Goal: Task Accomplishment & Management: Use online tool/utility

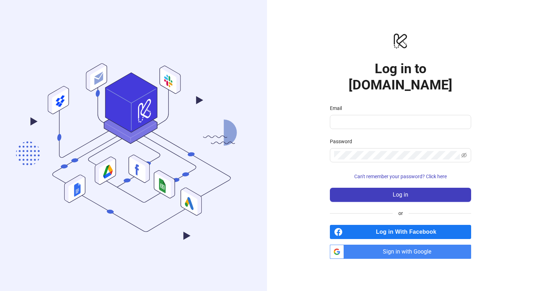
click at [415, 37] on div "logo/logo-mobile Log in to [DOMAIN_NAME] Email Password Can't remember your pas…" at bounding box center [400, 145] width 267 height 291
click at [308, 65] on div "logo/logo-mobile Log in to [DOMAIN_NAME] Email Password Can't remember your pas…" at bounding box center [400, 145] width 267 height 291
click at [373, 118] on input "Email" at bounding box center [399, 122] width 131 height 8
click at [365, 118] on input "Email" at bounding box center [399, 122] width 131 height 8
paste input "**********"
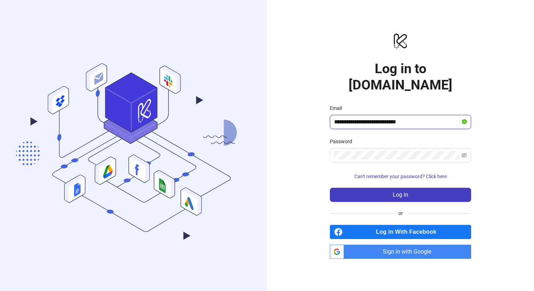
type input "**********"
click at [298, 69] on div "**********" at bounding box center [400, 145] width 267 height 291
click at [308, 155] on div "**********" at bounding box center [400, 145] width 267 height 291
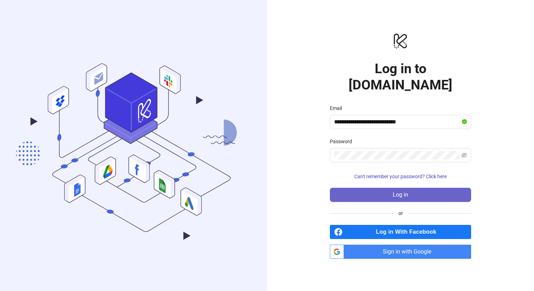
click at [403, 191] on span "Log in" at bounding box center [401, 194] width 16 height 6
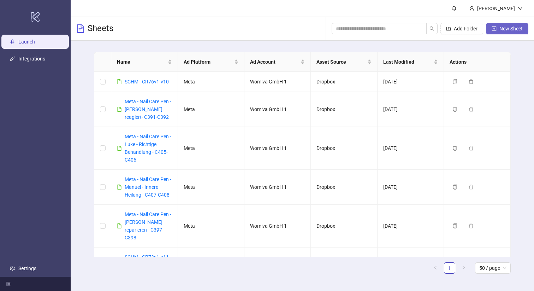
click at [513, 29] on span "New Sheet" at bounding box center [511, 29] width 23 height 6
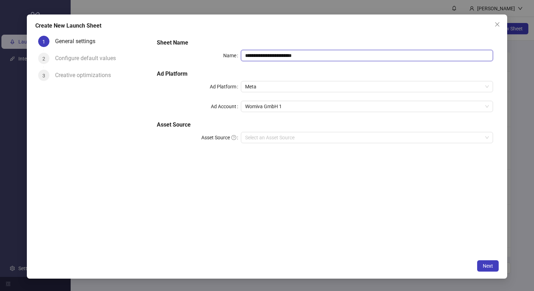
click at [293, 54] on input "**********" at bounding box center [367, 55] width 252 height 11
paste input "**********"
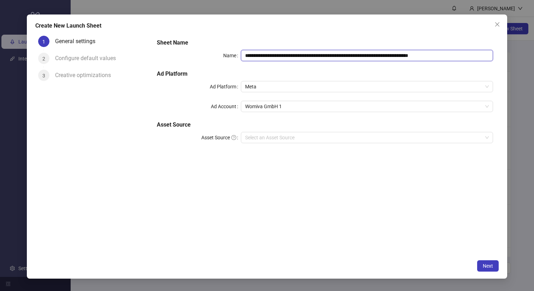
type input "**********"
click at [375, 179] on div "**********" at bounding box center [325, 144] width 348 height 223
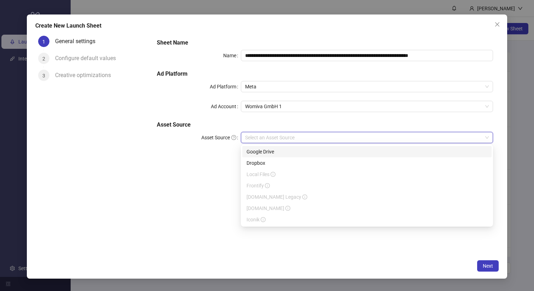
click at [295, 140] on input "Asset Source" at bounding box center [363, 137] width 237 height 11
click at [263, 160] on div "Dropbox" at bounding box center [367, 163] width 241 height 8
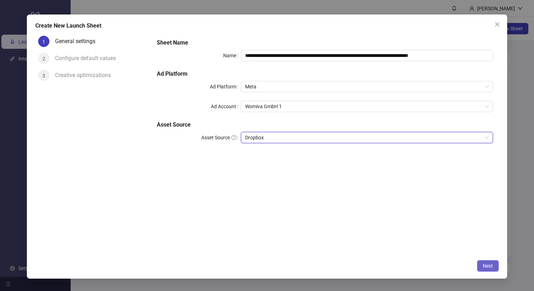
click at [492, 267] on span "Next" at bounding box center [488, 266] width 10 height 6
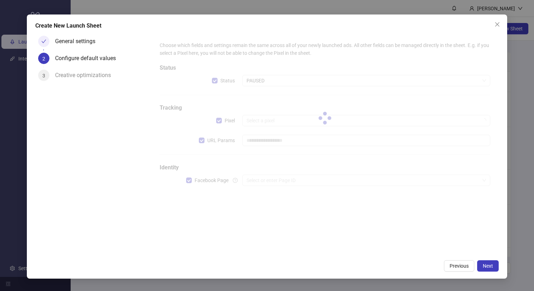
type input "**********"
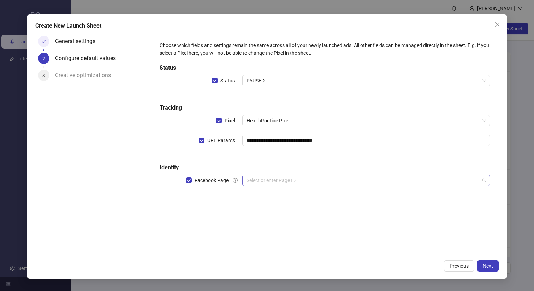
click at [274, 178] on input "search" at bounding box center [363, 180] width 233 height 11
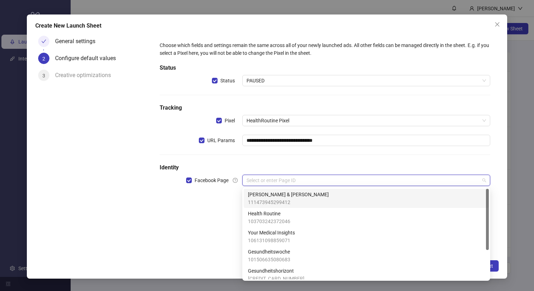
click at [292, 178] on input "search" at bounding box center [363, 180] width 233 height 11
click at [282, 197] on span "[PERSON_NAME] & [PERSON_NAME]" at bounding box center [288, 194] width 81 height 8
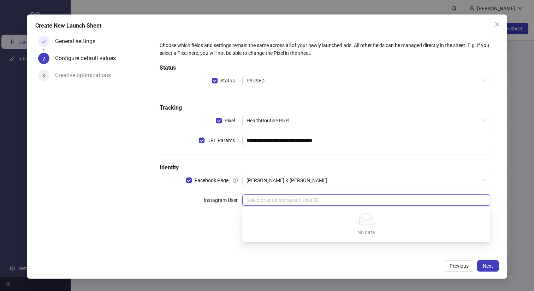
click at [282, 198] on input "search" at bounding box center [363, 200] width 233 height 11
click at [216, 240] on div "**********" at bounding box center [325, 144] width 348 height 223
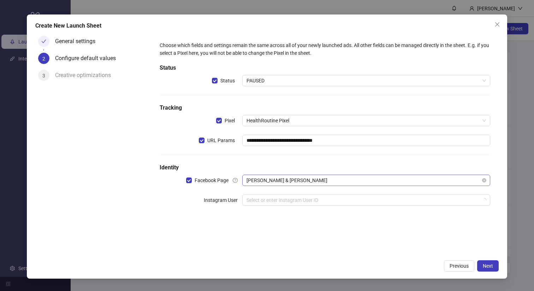
click at [323, 179] on span "[PERSON_NAME] & [PERSON_NAME]" at bounding box center [367, 180] width 240 height 11
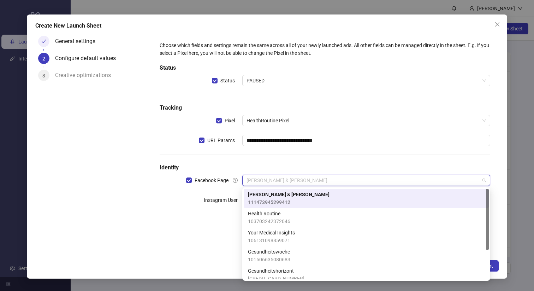
click at [191, 225] on div "**********" at bounding box center [325, 144] width 348 height 223
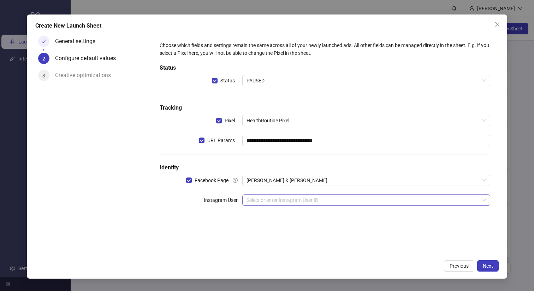
click at [262, 201] on input "search" at bounding box center [363, 200] width 233 height 11
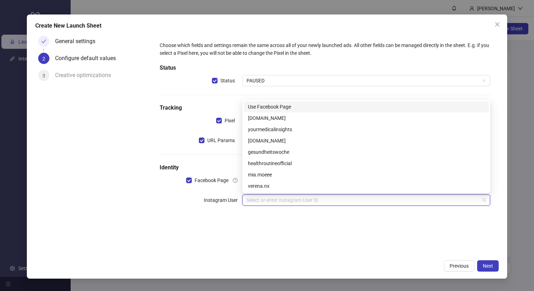
click at [297, 106] on div "Use Facebook Page" at bounding box center [366, 107] width 237 height 8
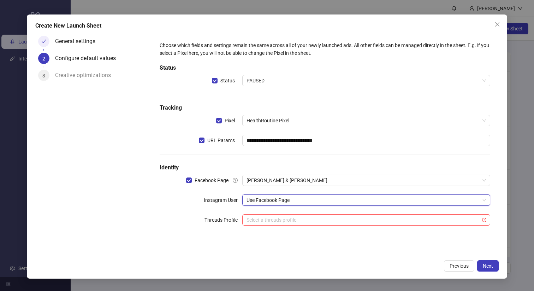
click at [303, 197] on span "Use Facebook Page" at bounding box center [367, 200] width 240 height 11
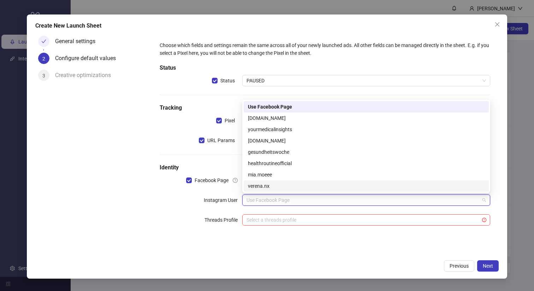
click at [330, 242] on form "**********" at bounding box center [325, 138] width 348 height 210
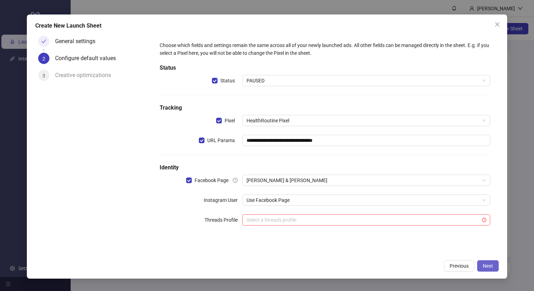
click at [491, 266] on span "Next" at bounding box center [488, 266] width 10 height 6
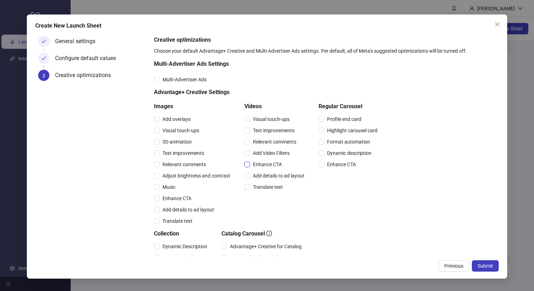
click at [267, 164] on span "Enhance CTA" at bounding box center [267, 164] width 35 height 8
click at [482, 266] on span "Submit" at bounding box center [486, 266] width 16 height 6
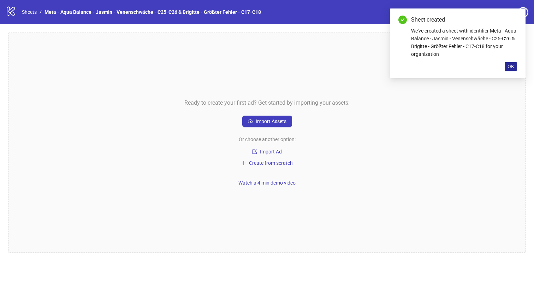
click at [513, 65] on span "OK" at bounding box center [511, 67] width 7 height 6
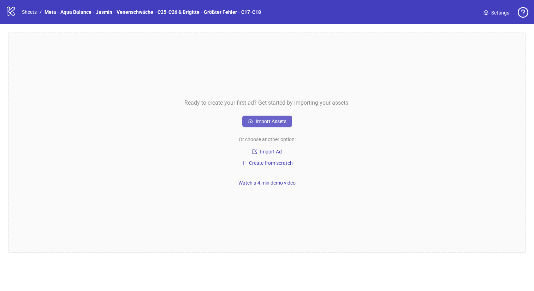
click at [266, 123] on span "Import Assets" at bounding box center [271, 121] width 31 height 6
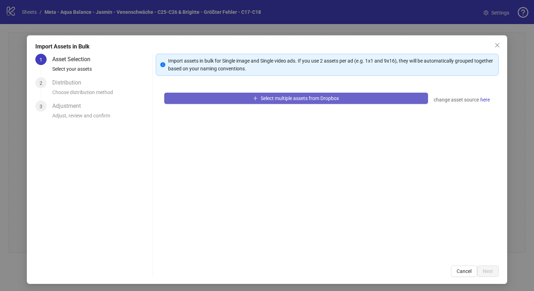
click at [318, 96] on span "Select multiple assets from Dropbox" at bounding box center [300, 98] width 78 height 6
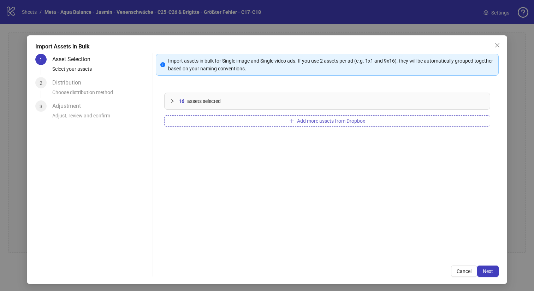
click at [325, 121] on span "Add more assets from Dropbox" at bounding box center [331, 121] width 68 height 6
click at [491, 271] on span "Next" at bounding box center [488, 271] width 10 height 6
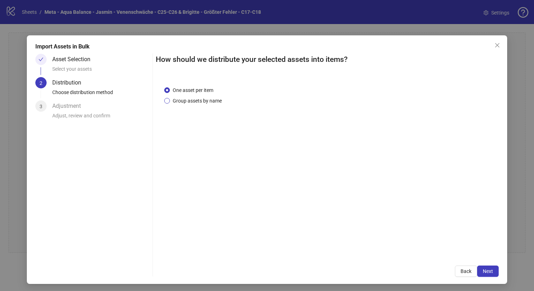
click at [202, 101] on span "Group assets by name" at bounding box center [197, 101] width 55 height 8
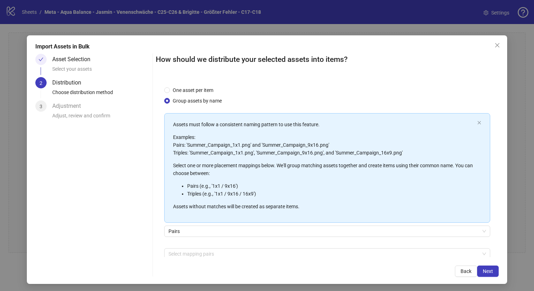
scroll to position [36, 0]
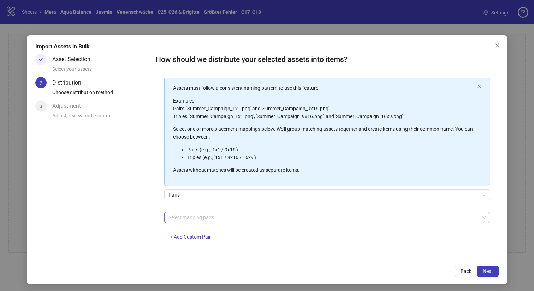
click at [206, 218] on div at bounding box center [324, 217] width 316 height 10
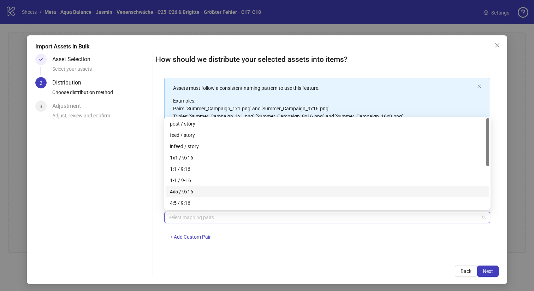
click at [194, 191] on div "4x5 / 9x16" at bounding box center [327, 192] width 315 height 8
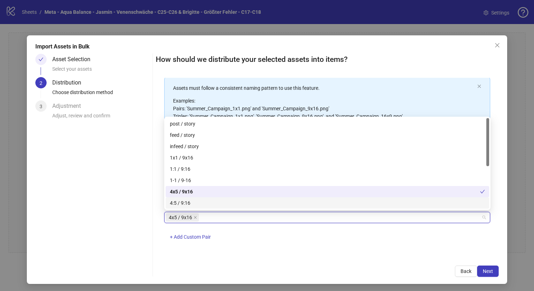
click at [370, 265] on div "Back Next" at bounding box center [327, 270] width 343 height 11
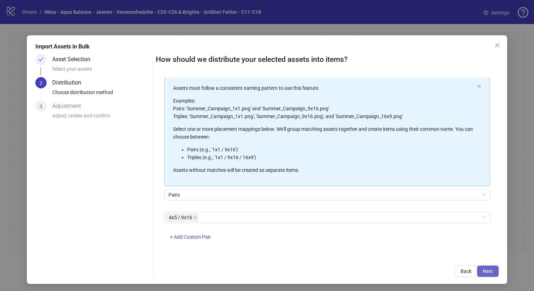
click at [489, 270] on span "Next" at bounding box center [488, 271] width 10 height 6
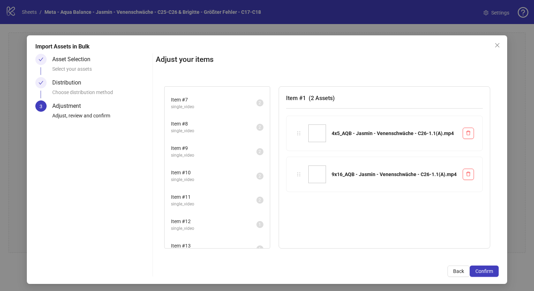
scroll to position [0, 0]
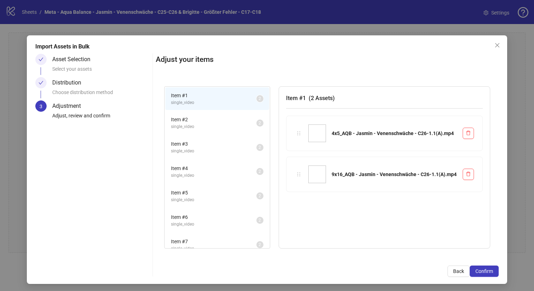
click at [213, 118] on span "Item # 2" at bounding box center [214, 120] width 86 height 8
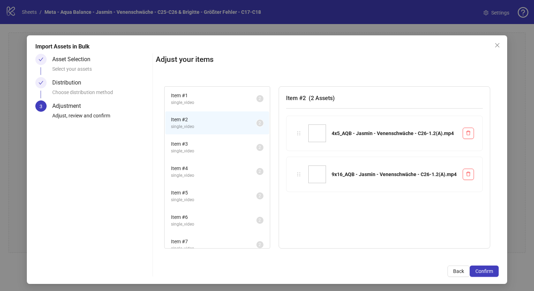
click at [211, 141] on span "Item # 3" at bounding box center [214, 144] width 86 height 8
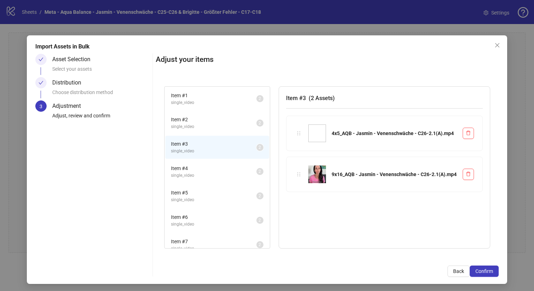
click at [210, 165] on span "Item # 4" at bounding box center [214, 168] width 86 height 8
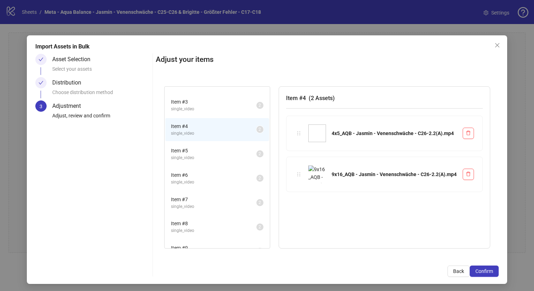
scroll to position [45, 0]
click at [204, 145] on span "Item # 5" at bounding box center [214, 148] width 86 height 8
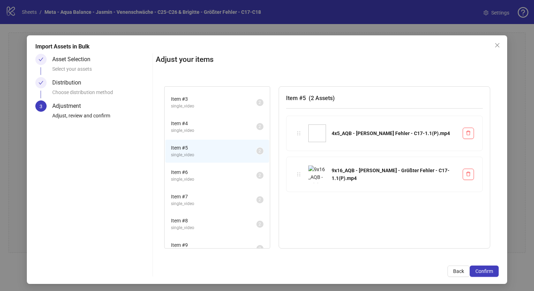
click at [211, 170] on span "Item # 6" at bounding box center [214, 172] width 86 height 8
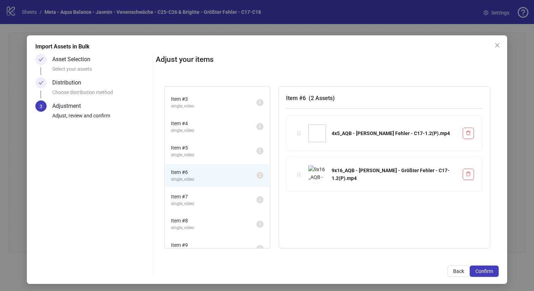
click at [208, 194] on span "Item # 7" at bounding box center [214, 197] width 86 height 8
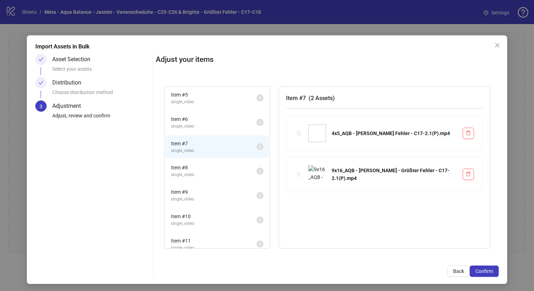
scroll to position [100, 0]
click at [206, 166] on span "Item # 8" at bounding box center [214, 166] width 86 height 8
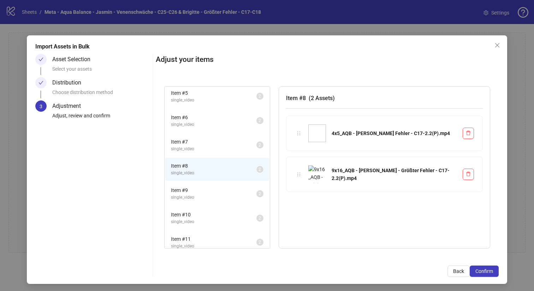
click at [205, 189] on span "Item # 9" at bounding box center [214, 190] width 86 height 8
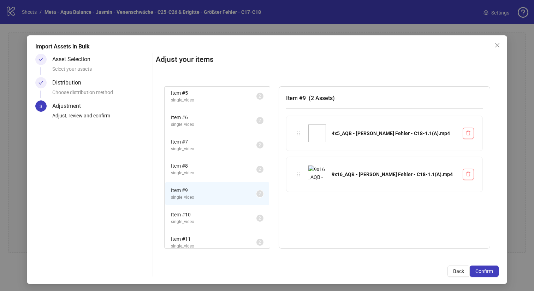
click at [199, 219] on span "single_video" at bounding box center [214, 221] width 86 height 7
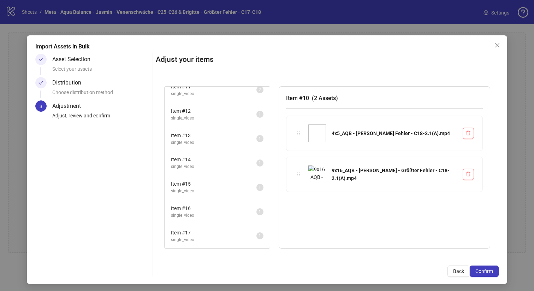
scroll to position [253, 0]
click at [204, 93] on span "single_video" at bounding box center [214, 93] width 86 height 7
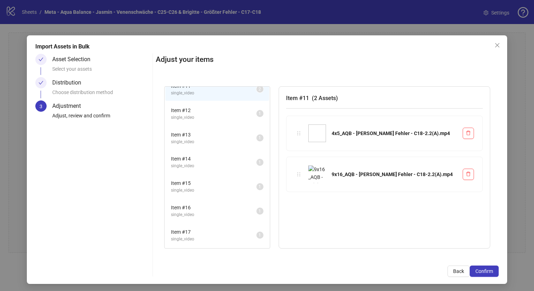
click at [205, 113] on span "Item # 12" at bounding box center [214, 110] width 86 height 8
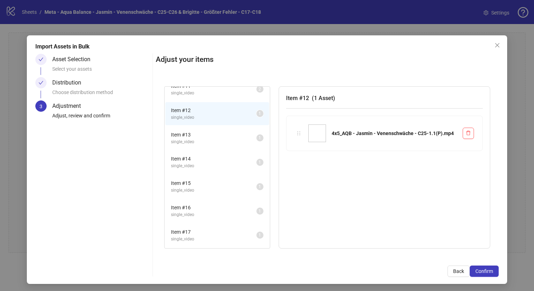
click at [204, 139] on span "single_video" at bounding box center [214, 141] width 86 height 7
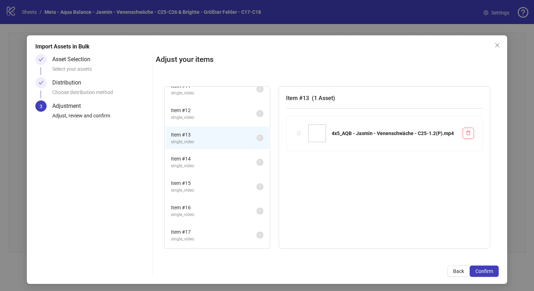
click at [206, 166] on span "single_video" at bounding box center [214, 166] width 86 height 7
click at [204, 167] on span "single_video" at bounding box center [214, 168] width 86 height 7
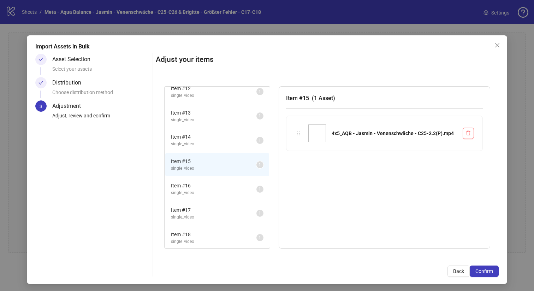
click at [206, 187] on span "Item # 16" at bounding box center [214, 186] width 86 height 8
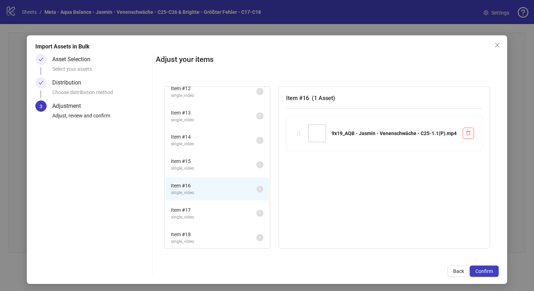
scroll to position [283, 0]
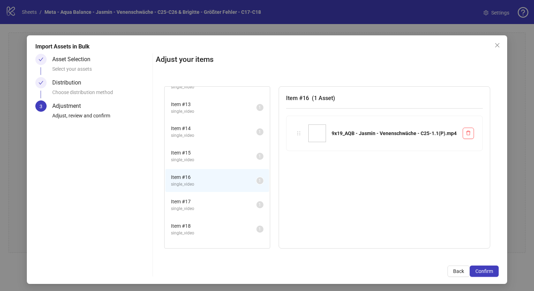
click at [202, 201] on span "Item # 17" at bounding box center [214, 202] width 86 height 8
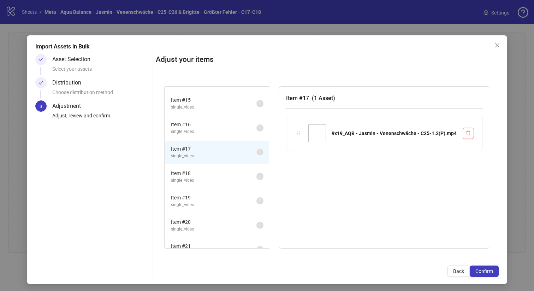
scroll to position [342, 0]
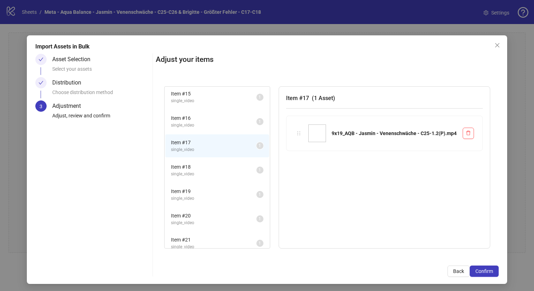
click at [204, 168] on span "Item # 18" at bounding box center [214, 167] width 86 height 8
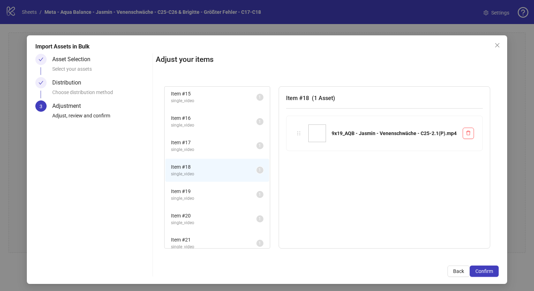
click at [212, 196] on span "single_video" at bounding box center [214, 198] width 86 height 7
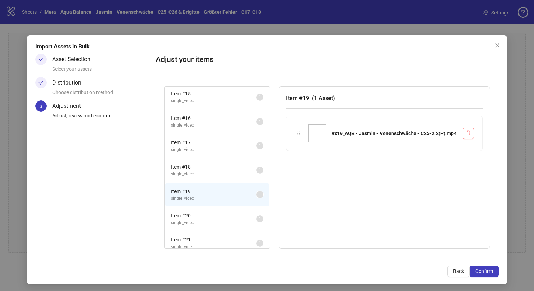
click at [211, 213] on span "Item # 20" at bounding box center [214, 216] width 86 height 8
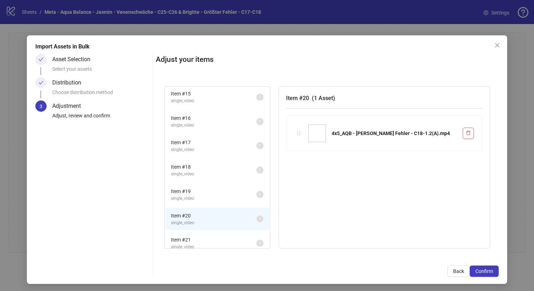
click at [214, 237] on span "Item # 21" at bounding box center [214, 240] width 86 height 8
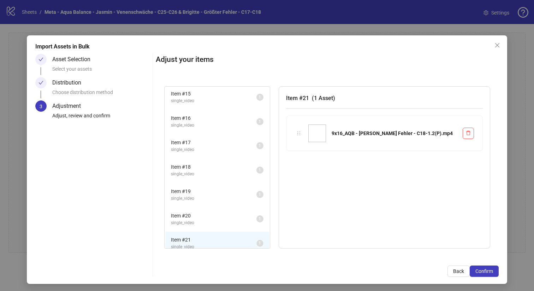
scroll to position [349, 0]
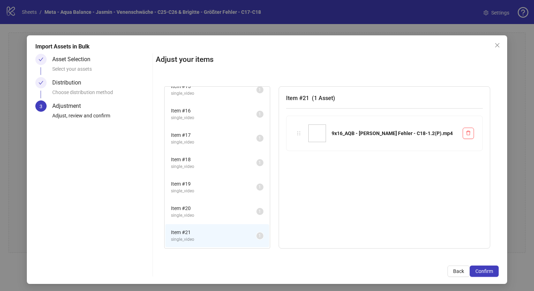
click at [208, 209] on span "Item # 20" at bounding box center [214, 208] width 86 height 8
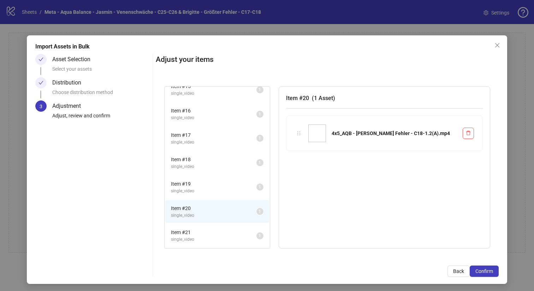
click at [210, 181] on span "Item # 19" at bounding box center [214, 184] width 86 height 8
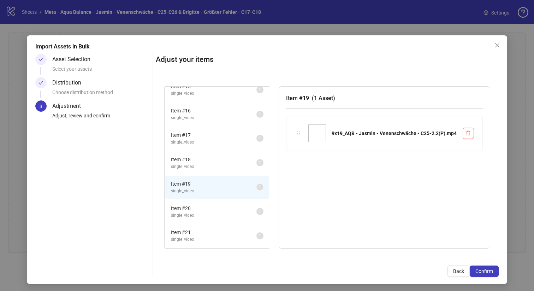
click at [209, 160] on span "Item # 18" at bounding box center [214, 159] width 86 height 8
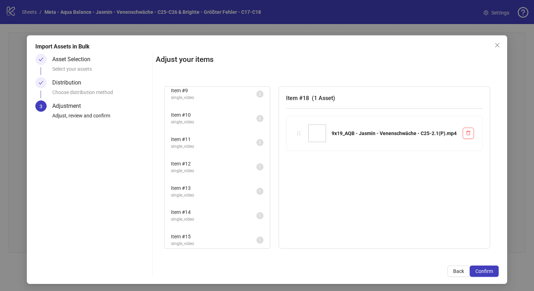
scroll to position [172, 0]
click at [461, 269] on span "Back" at bounding box center [458, 271] width 11 height 6
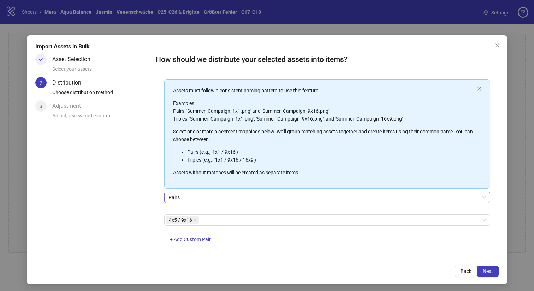
scroll to position [36, 0]
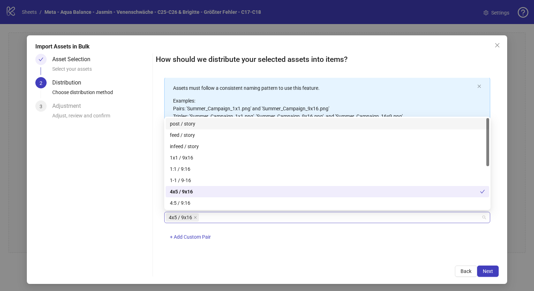
click at [258, 216] on div "4x5 / 9x16" at bounding box center [324, 217] width 316 height 10
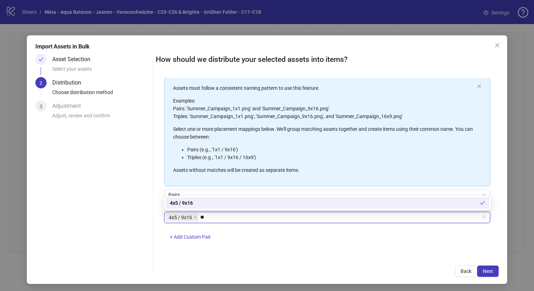
type input "*"
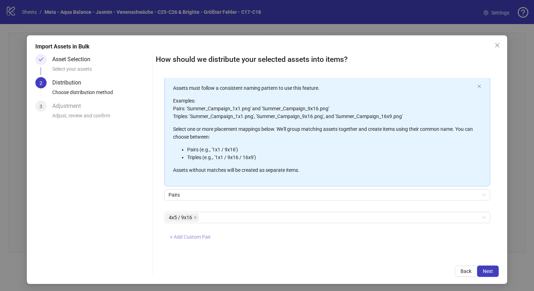
click at [198, 234] on span "+ Add Custom Pair" at bounding box center [190, 237] width 41 height 6
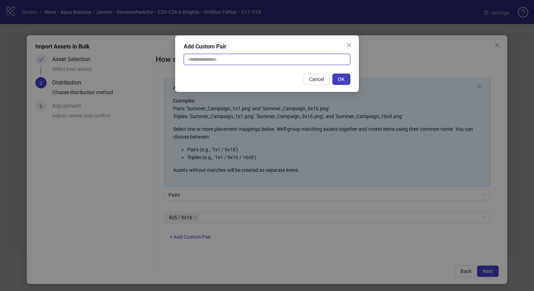
click at [266, 57] on input "text" at bounding box center [267, 59] width 167 height 11
type input "**********"
click at [343, 80] on span "OK" at bounding box center [341, 79] width 7 height 6
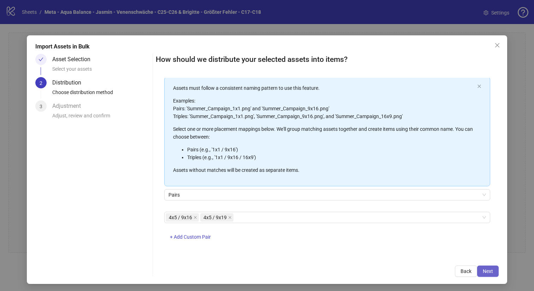
click at [489, 271] on span "Next" at bounding box center [488, 271] width 10 height 6
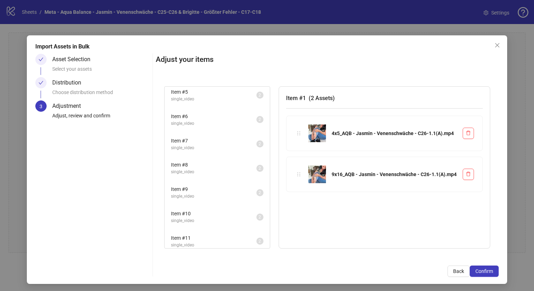
scroll to position [252, 0]
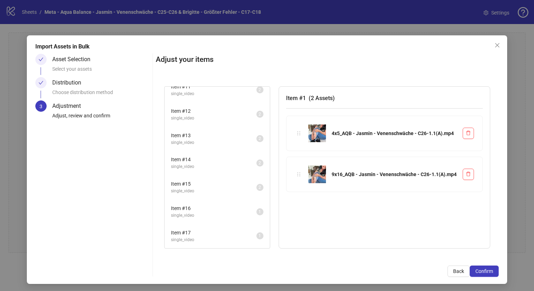
click at [207, 226] on li "Item # 17 single_video 1" at bounding box center [217, 235] width 104 height 23
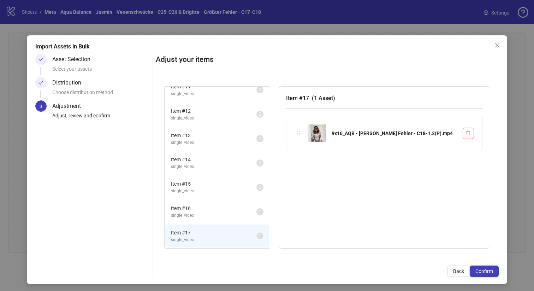
click at [207, 208] on span "Item # 16" at bounding box center [214, 208] width 86 height 8
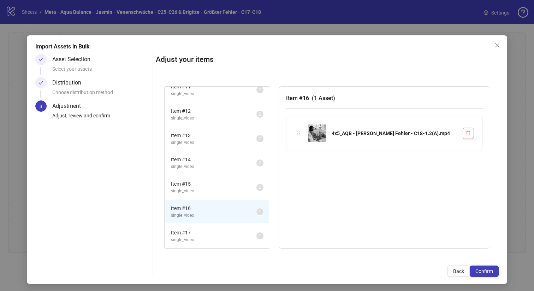
click at [202, 233] on span "Item # 17" at bounding box center [214, 233] width 86 height 8
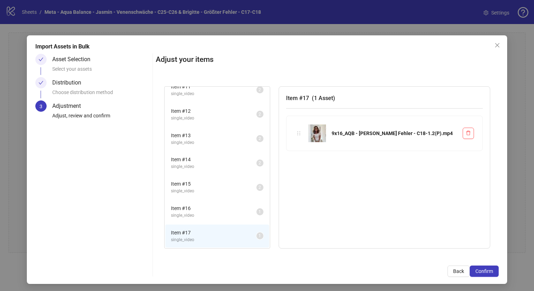
click at [206, 217] on span "single_video" at bounding box center [214, 215] width 86 height 7
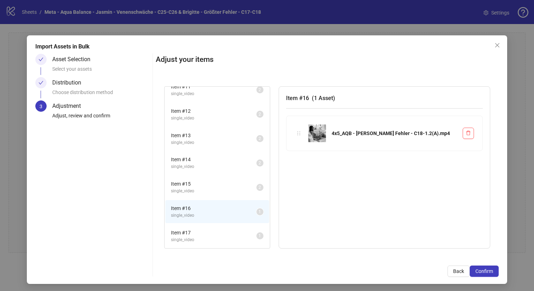
click at [204, 186] on span "Item # 15" at bounding box center [214, 184] width 86 height 8
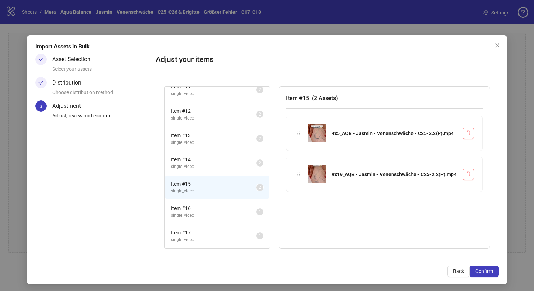
click at [207, 162] on span "Item # 14" at bounding box center [214, 159] width 86 height 8
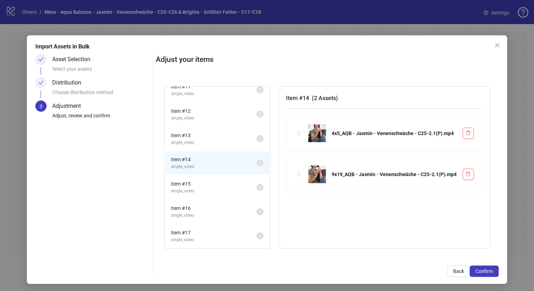
click at [210, 140] on span "single_video" at bounding box center [214, 142] width 86 height 7
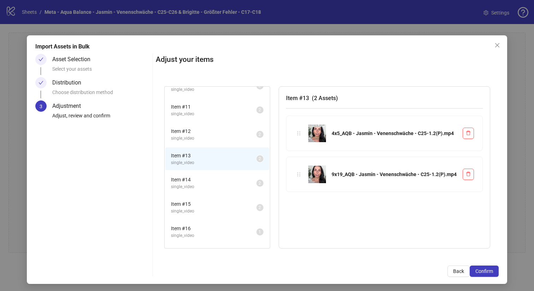
click at [208, 130] on span "Item # 12" at bounding box center [214, 131] width 86 height 8
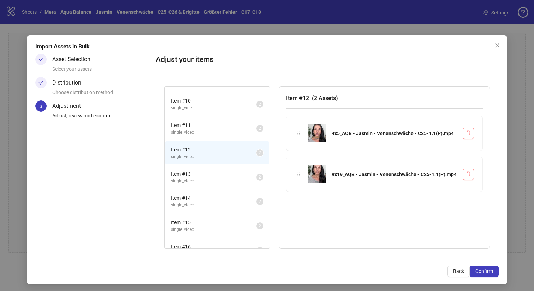
click at [208, 130] on span "single_video" at bounding box center [214, 132] width 86 height 7
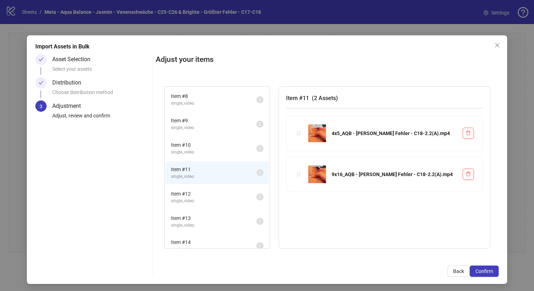
scroll to position [154, 0]
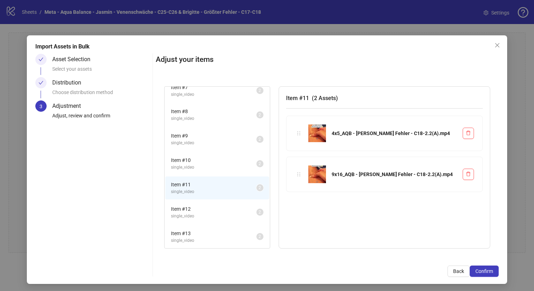
click at [203, 160] on span "Item # 10" at bounding box center [214, 160] width 86 height 8
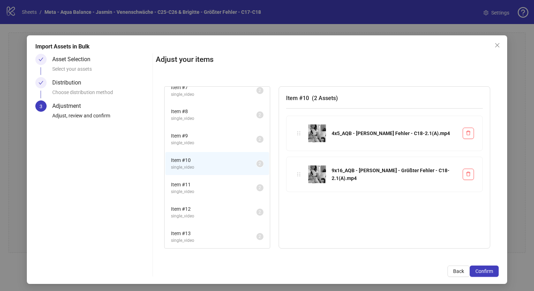
scroll to position [0, 0]
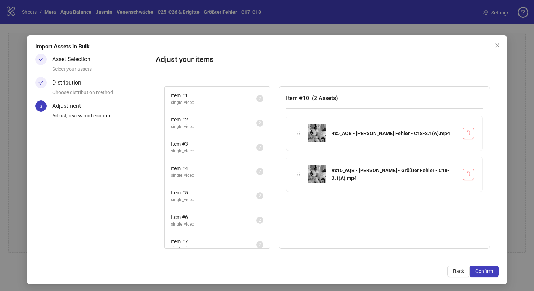
click at [213, 103] on span "single_video" at bounding box center [214, 102] width 86 height 7
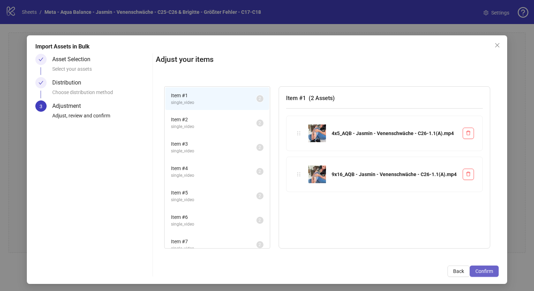
click at [484, 269] on span "Confirm" at bounding box center [485, 271] width 18 height 6
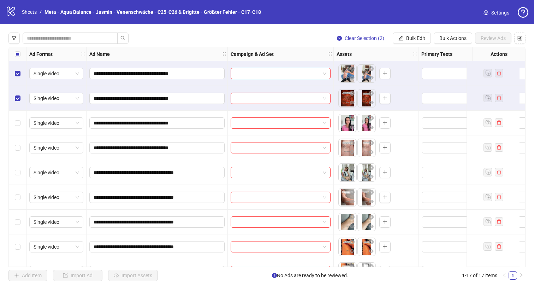
click at [22, 120] on div "Select row 3" at bounding box center [18, 123] width 18 height 25
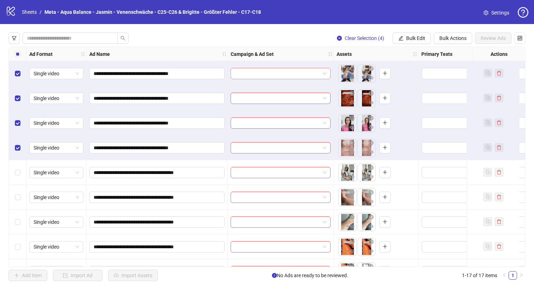
click at [326, 73] on span at bounding box center [281, 73] width 92 height 11
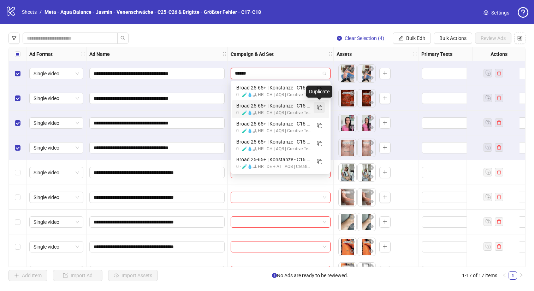
click at [320, 106] on icon "Duplicate" at bounding box center [319, 107] width 7 height 7
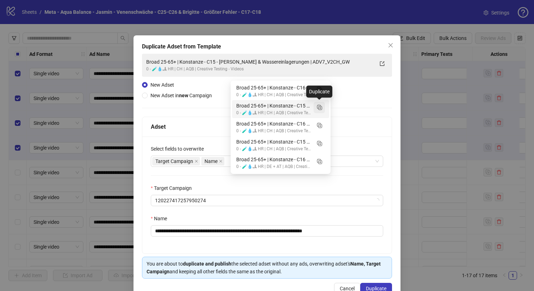
type input "******"
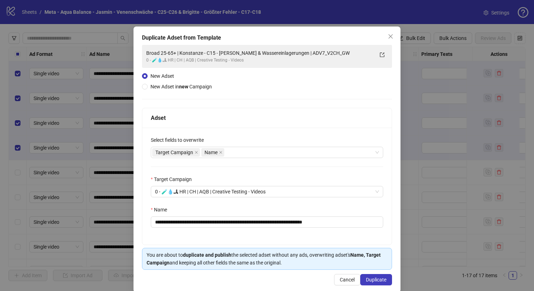
scroll to position [10, 0]
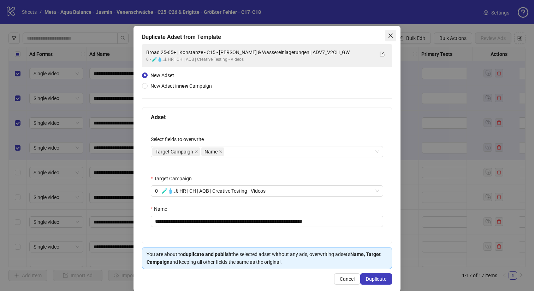
click at [391, 34] on icon "close" at bounding box center [391, 36] width 6 height 6
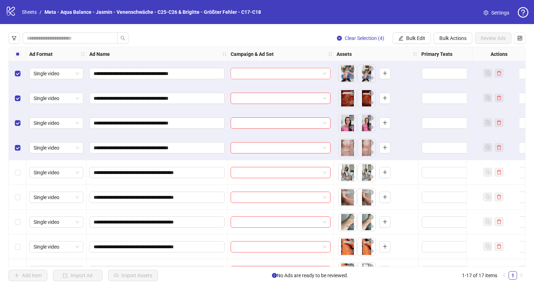
click at [325, 74] on span at bounding box center [281, 73] width 92 height 11
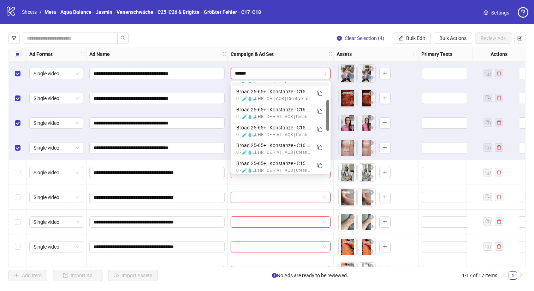
scroll to position [54, 0]
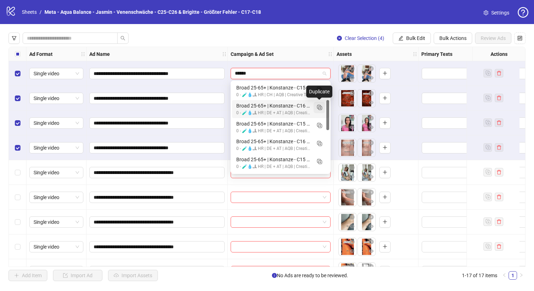
click at [319, 108] on line "Duplicate" at bounding box center [320, 108] width 2 height 0
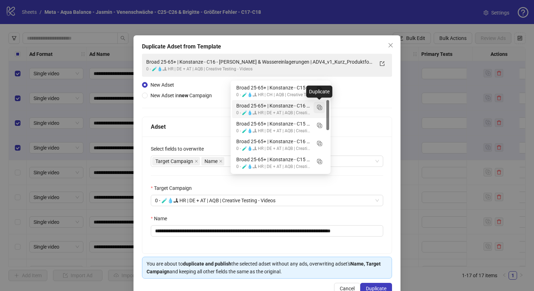
type input "******"
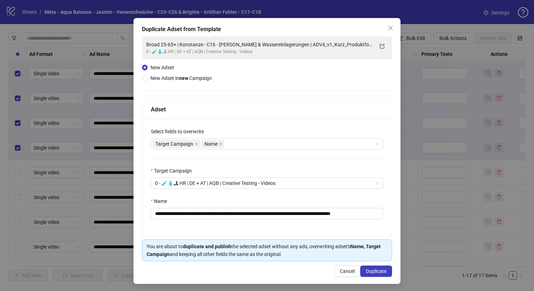
scroll to position [19, 0]
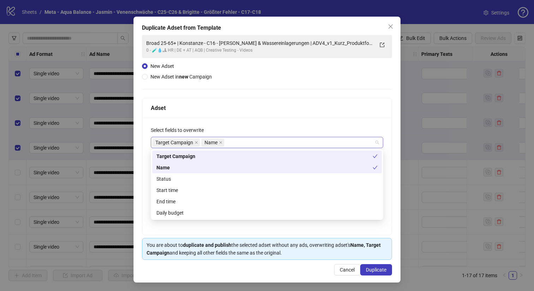
click at [251, 140] on div "Target Campaign Name" at bounding box center [263, 142] width 222 height 10
click at [259, 128] on div "Select fields to overwrite" at bounding box center [267, 131] width 232 height 11
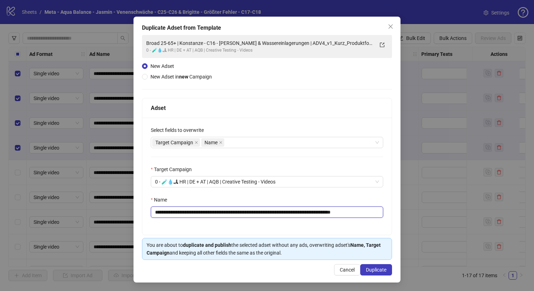
drag, startPoint x: 300, startPoint y: 212, endPoint x: 189, endPoint y: 212, distance: 111.3
click at [189, 212] on input "**********" at bounding box center [267, 211] width 232 height 11
paste input "text"
click at [287, 213] on input "**********" at bounding box center [267, 211] width 232 height 11
drag, startPoint x: 300, startPoint y: 211, endPoint x: 189, endPoint y: 209, distance: 111.0
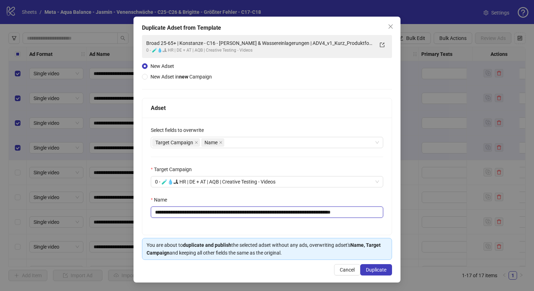
click at [189, 209] on input "**********" at bounding box center [267, 211] width 232 height 11
paste input "text"
drag, startPoint x: 258, startPoint y: 210, endPoint x: 249, endPoint y: 210, distance: 8.8
click at [249, 210] on input "**********" at bounding box center [267, 211] width 232 height 11
drag, startPoint x: 348, startPoint y: 212, endPoint x: 335, endPoint y: 212, distance: 13.8
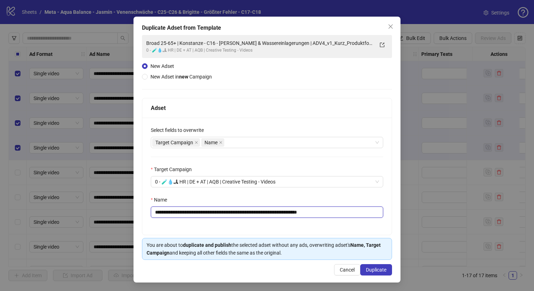
click at [335, 212] on input "**********" at bounding box center [267, 211] width 232 height 11
drag, startPoint x: 337, startPoint y: 211, endPoint x: 260, endPoint y: 211, distance: 76.7
click at [260, 211] on input "**********" at bounding box center [267, 211] width 232 height 11
click at [337, 214] on input "**********" at bounding box center [267, 211] width 232 height 11
drag, startPoint x: 336, startPoint y: 213, endPoint x: 260, endPoint y: 211, distance: 76.4
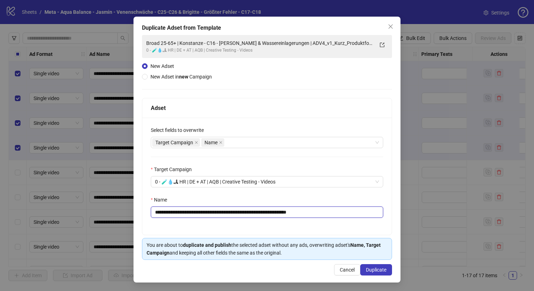
click at [260, 211] on input "**********" at bounding box center [267, 211] width 232 height 11
paste input "text"
click at [322, 195] on div "**********" at bounding box center [266, 176] width 249 height 117
click at [257, 213] on input "**********" at bounding box center [267, 211] width 232 height 11
type input "**********"
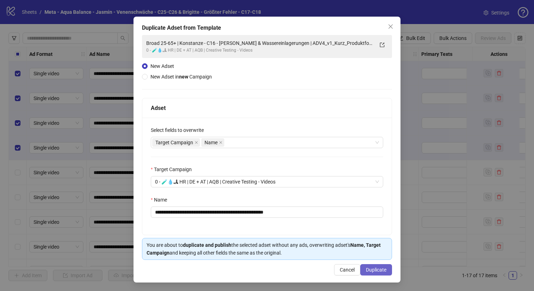
click at [376, 269] on span "Duplicate" at bounding box center [376, 270] width 20 height 6
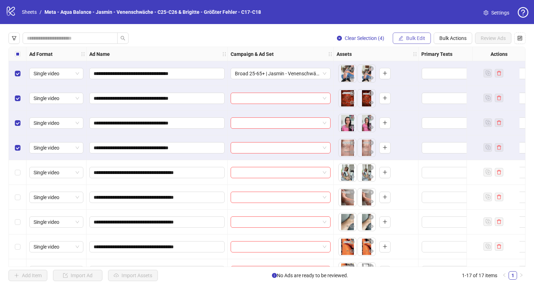
click at [424, 40] on span "Bulk Edit" at bounding box center [415, 38] width 19 height 6
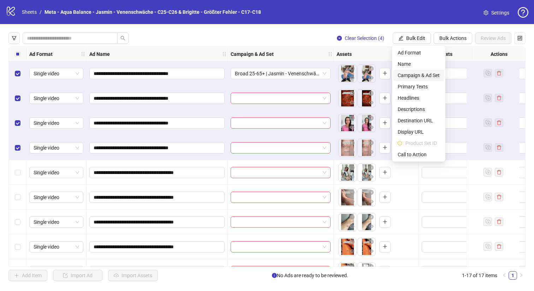
click at [420, 75] on span "Campaign & Ad Set" at bounding box center [419, 75] width 42 height 8
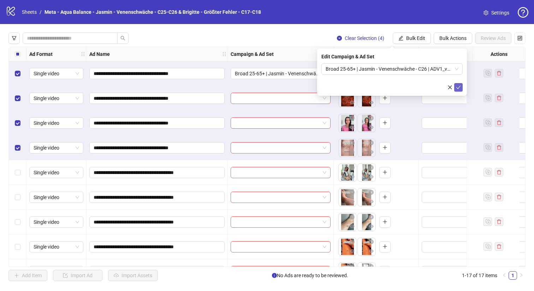
click at [456, 86] on icon "check" at bounding box center [458, 87] width 5 height 5
